Goal: Information Seeking & Learning: Learn about a topic

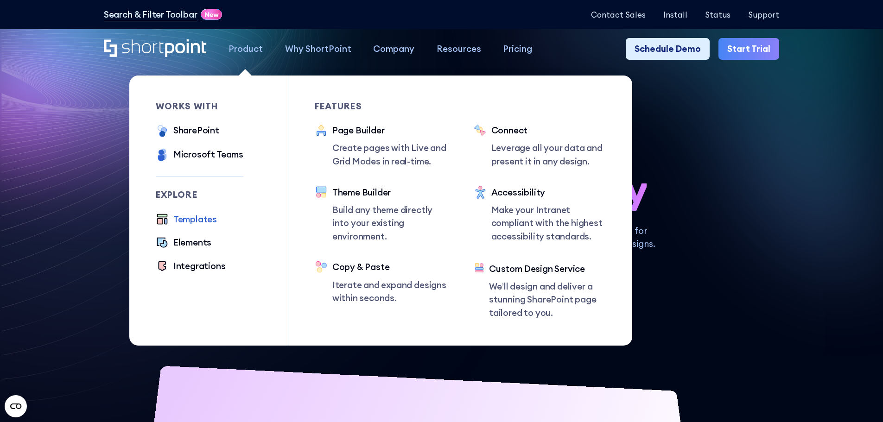
click at [202, 223] on div "Templates" at bounding box center [195, 219] width 44 height 13
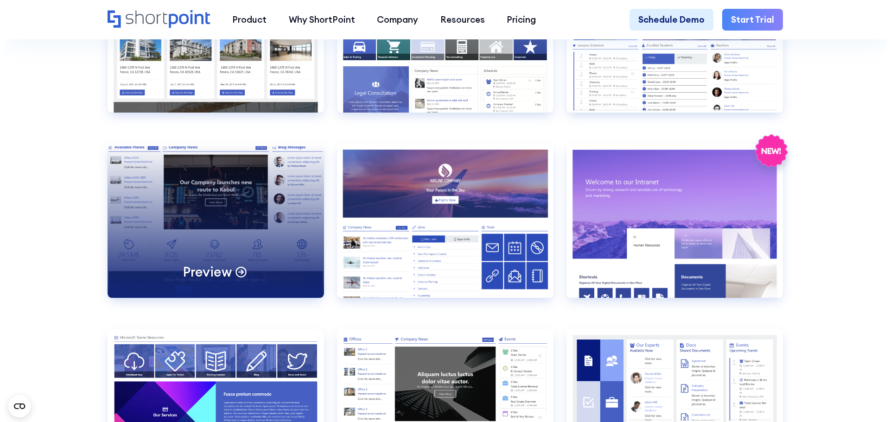
scroll to position [1297, 0]
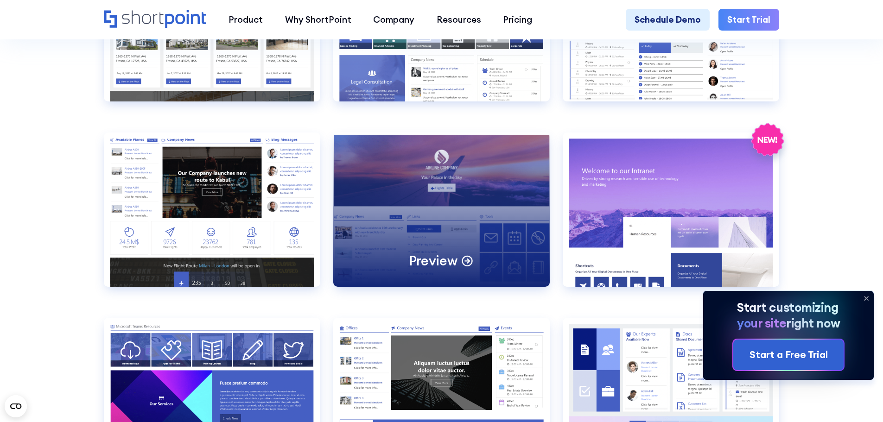
click at [498, 266] on div "Preview" at bounding box center [441, 210] width 216 height 154
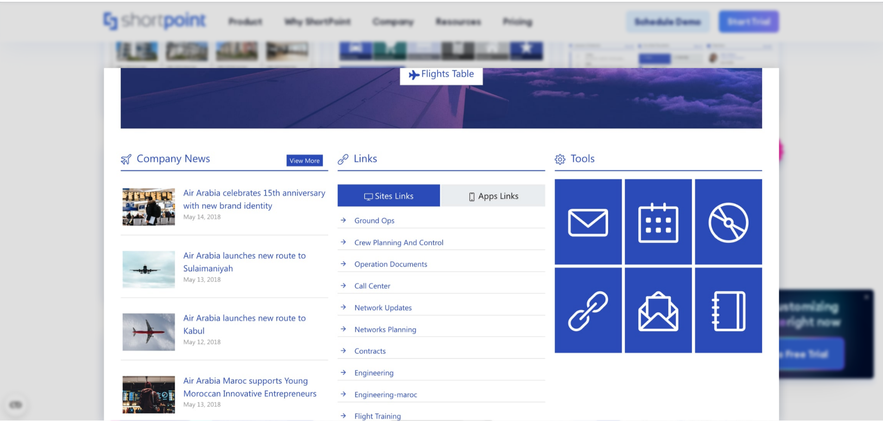
scroll to position [185, 0]
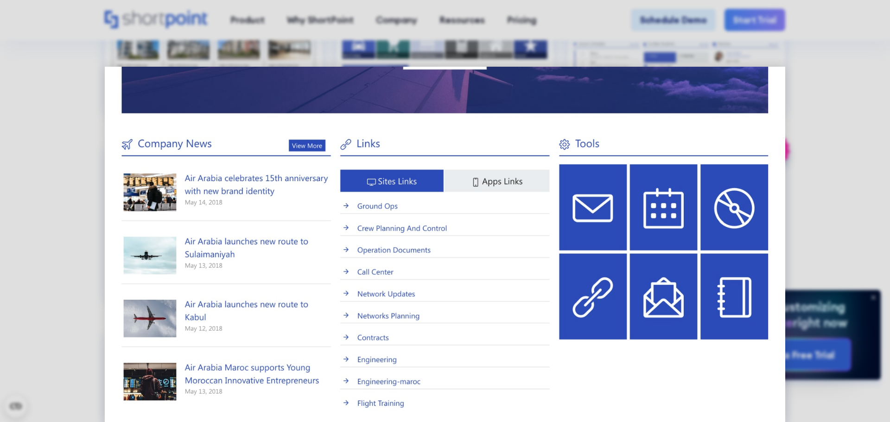
click at [644, 223] on img at bounding box center [445, 295] width 681 height 829
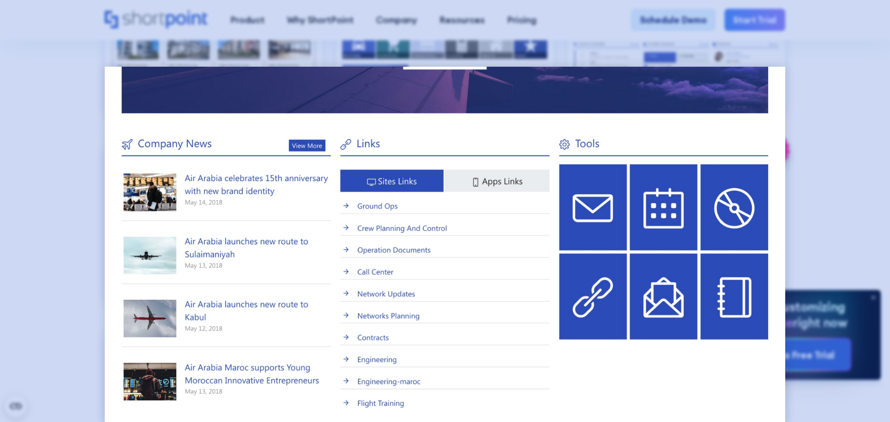
click at [857, 188] on div at bounding box center [445, 211] width 890 height 422
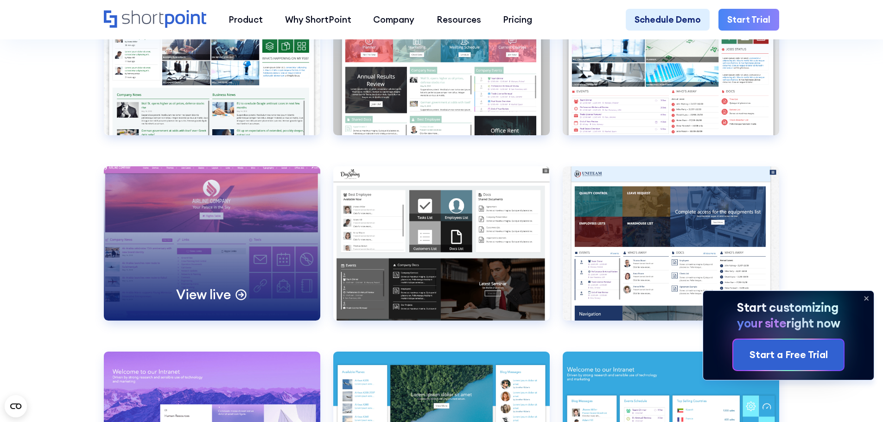
scroll to position [3799, 0]
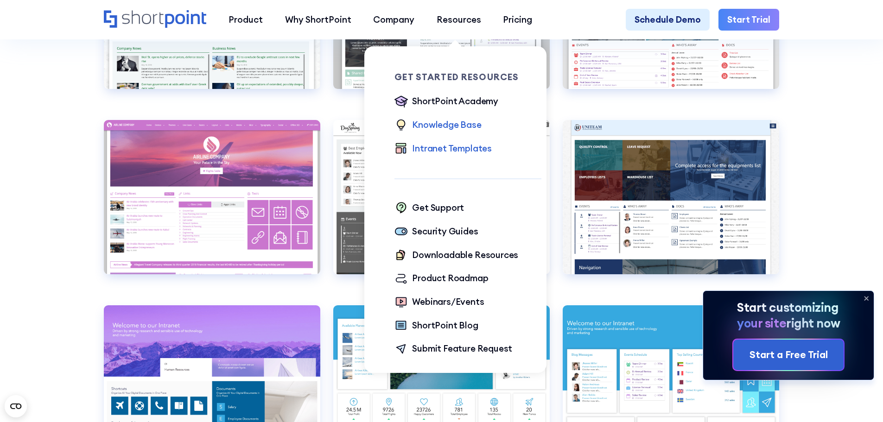
click at [454, 124] on div "Knowledge Base" at bounding box center [446, 124] width 69 height 13
